Goal: Navigation & Orientation: Understand site structure

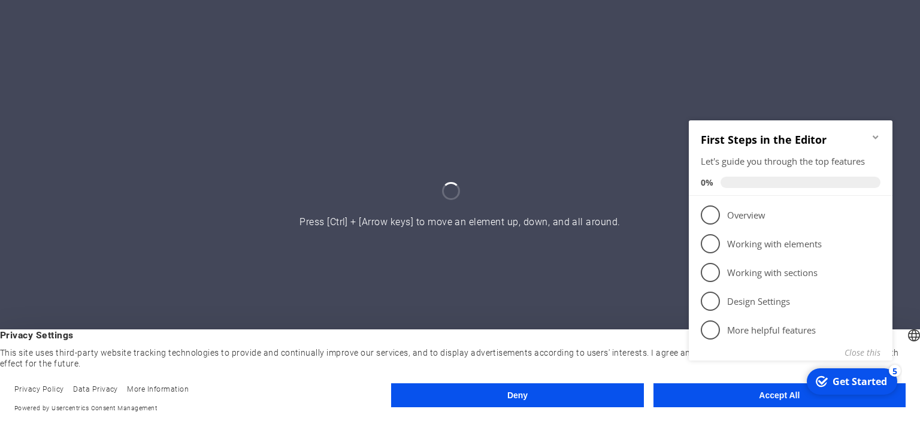
click at [675, 399] on button "Accept All" at bounding box center [779, 395] width 252 height 24
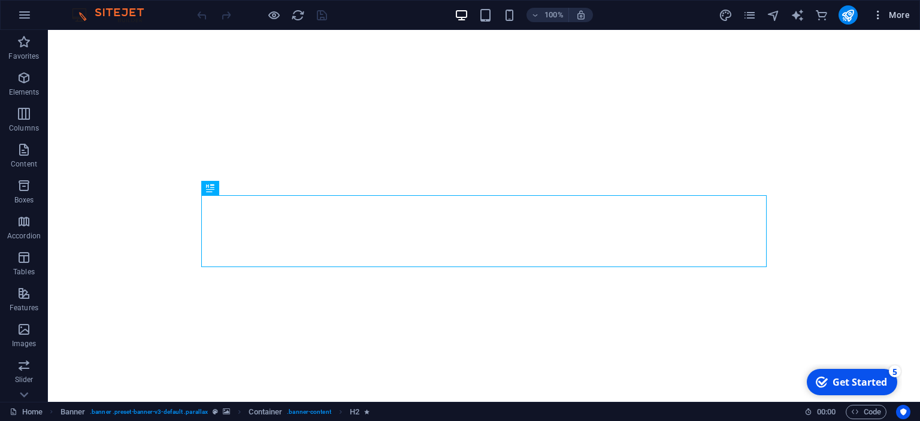
click at [882, 13] on icon "button" at bounding box center [878, 15] width 12 height 12
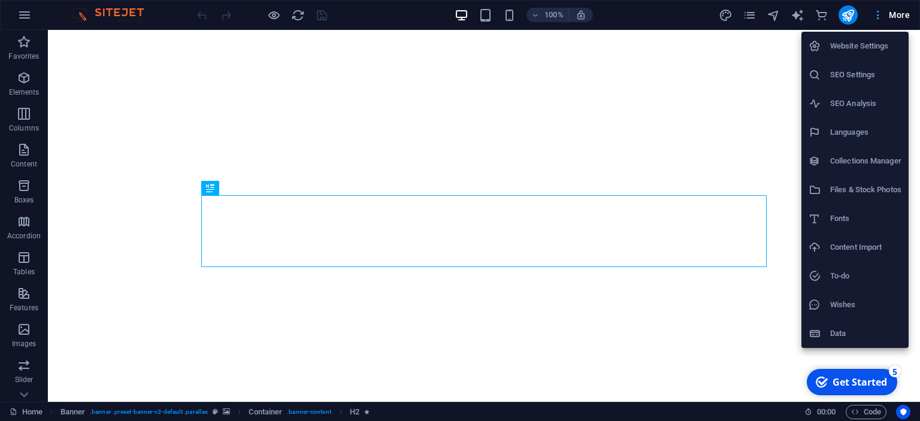
click at [882, 13] on div at bounding box center [460, 210] width 920 height 421
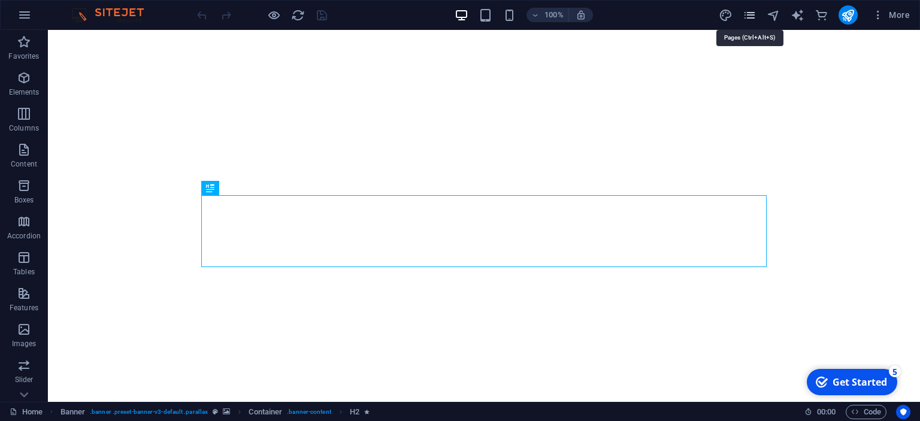
click at [749, 12] on icon "pages" at bounding box center [749, 15] width 14 height 14
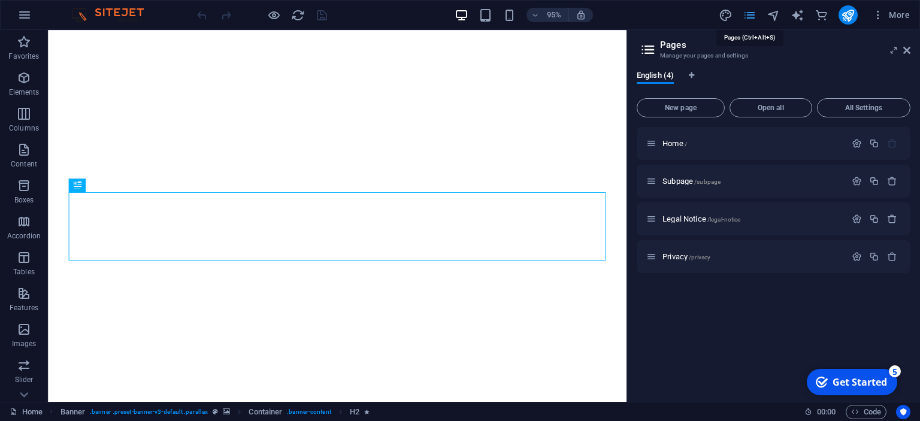
click at [749, 12] on icon "pages" at bounding box center [749, 15] width 14 height 14
click at [909, 49] on icon at bounding box center [906, 51] width 7 height 10
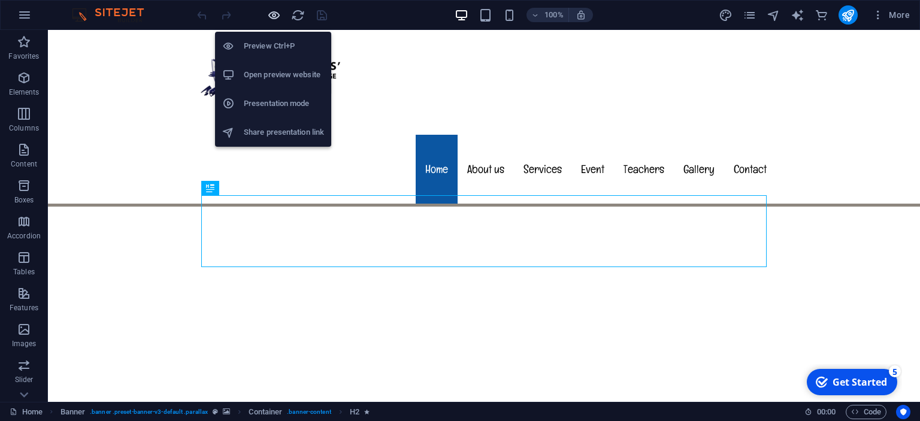
click at [271, 17] on icon "button" at bounding box center [274, 15] width 14 height 14
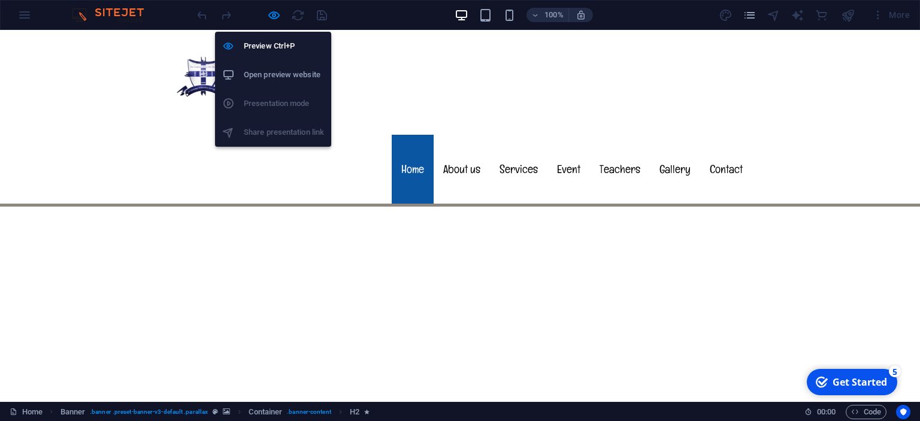
click at [274, 65] on li "Open preview website" at bounding box center [273, 74] width 116 height 29
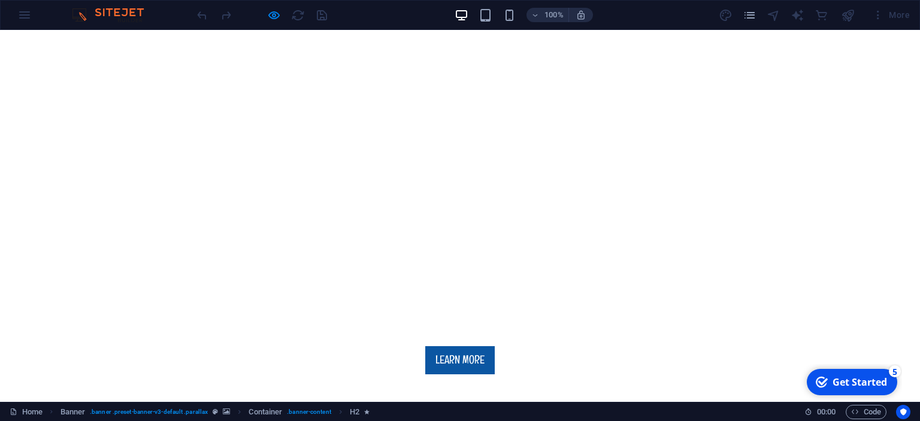
scroll to position [316, 0]
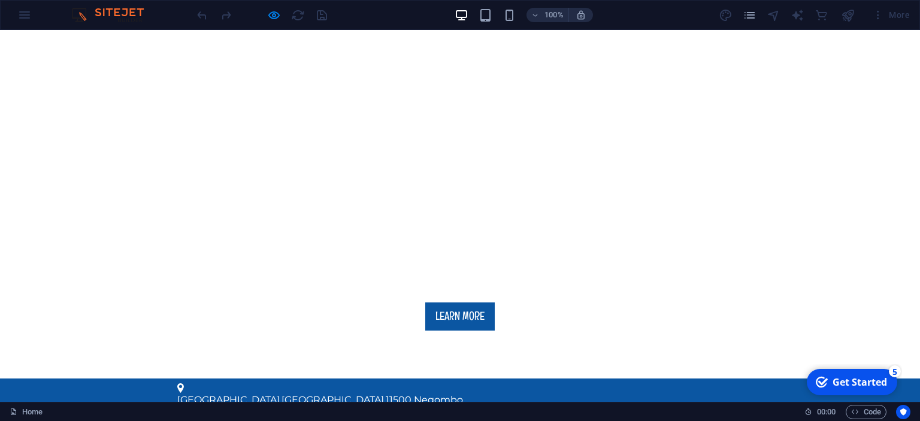
click at [878, 19] on div "More" at bounding box center [890, 14] width 47 height 19
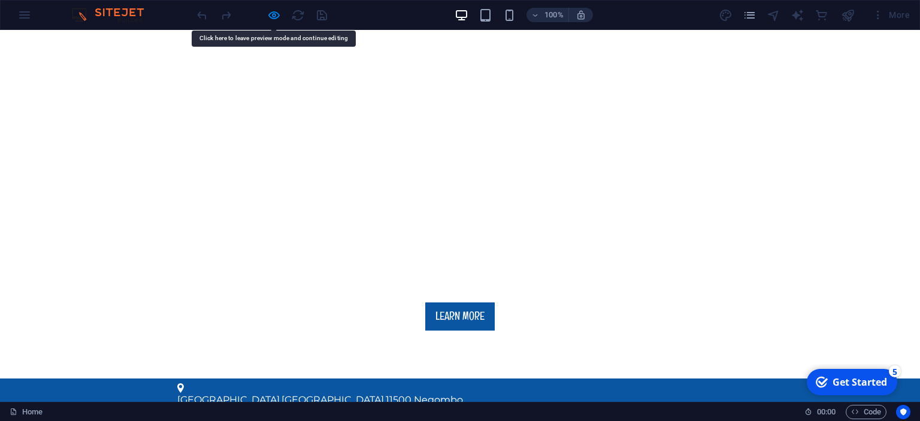
click at [905, 10] on div "More" at bounding box center [890, 14] width 47 height 19
click at [753, 20] on icon "pages" at bounding box center [749, 15] width 14 height 14
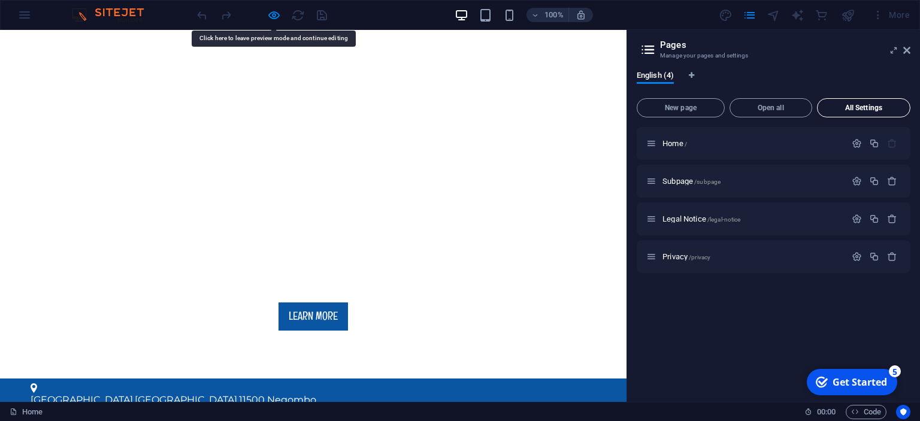
click at [859, 109] on span "All Settings" at bounding box center [863, 107] width 83 height 7
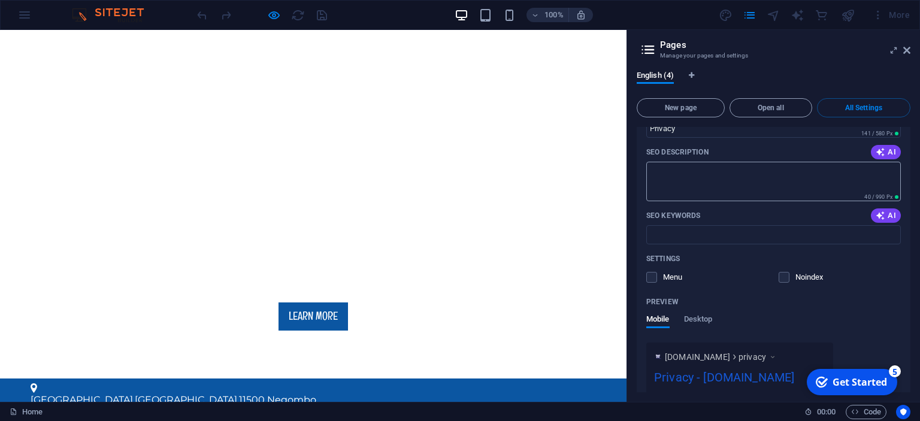
scroll to position [1669, 0]
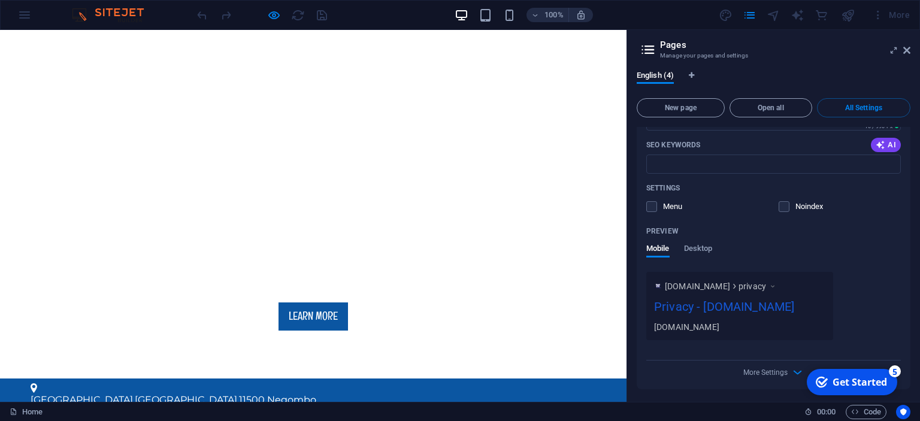
click at [912, 64] on div "English (4) New page Open all All Settings Home / Name Home ​ URL SLUG / ​ SEO …" at bounding box center [773, 231] width 293 height 341
click at [911, 59] on aside "Pages Manage your pages and settings English (4) New page Open all All Settings…" at bounding box center [772, 216] width 293 height 372
click at [911, 54] on aside "Pages Manage your pages and settings English (4) New page Open all All Settings…" at bounding box center [772, 216] width 293 height 372
click at [909, 53] on icon at bounding box center [906, 51] width 7 height 10
